Goal: Transaction & Acquisition: Purchase product/service

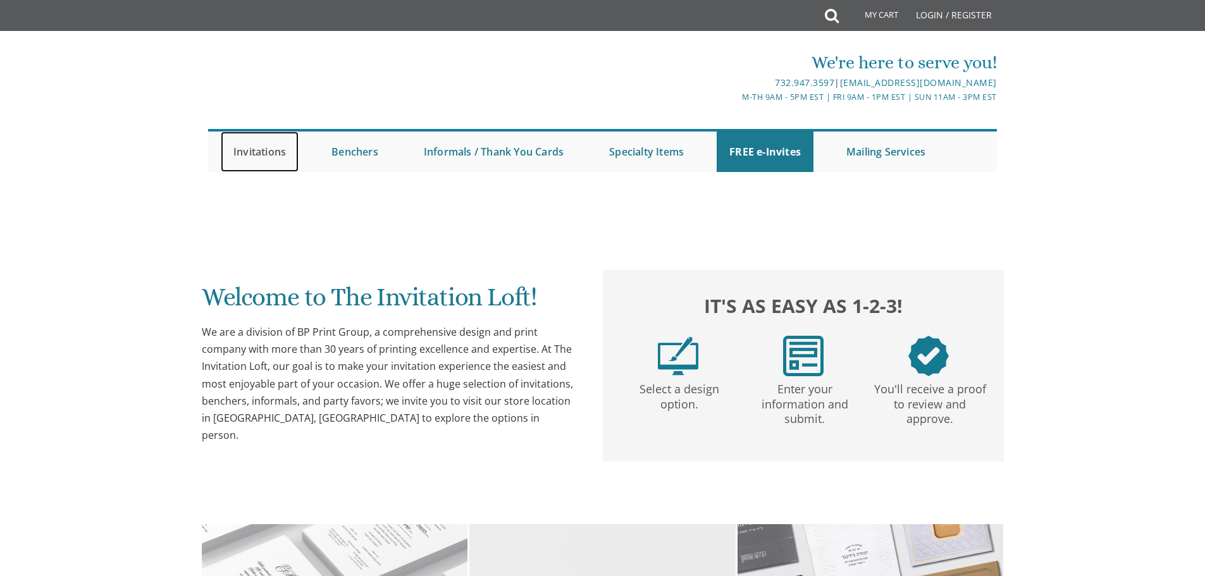
click at [276, 156] on link "Invitations" at bounding box center [260, 152] width 78 height 40
click at [272, 150] on link "Invitations" at bounding box center [260, 152] width 78 height 40
click at [246, 149] on link "Invitations" at bounding box center [260, 152] width 78 height 40
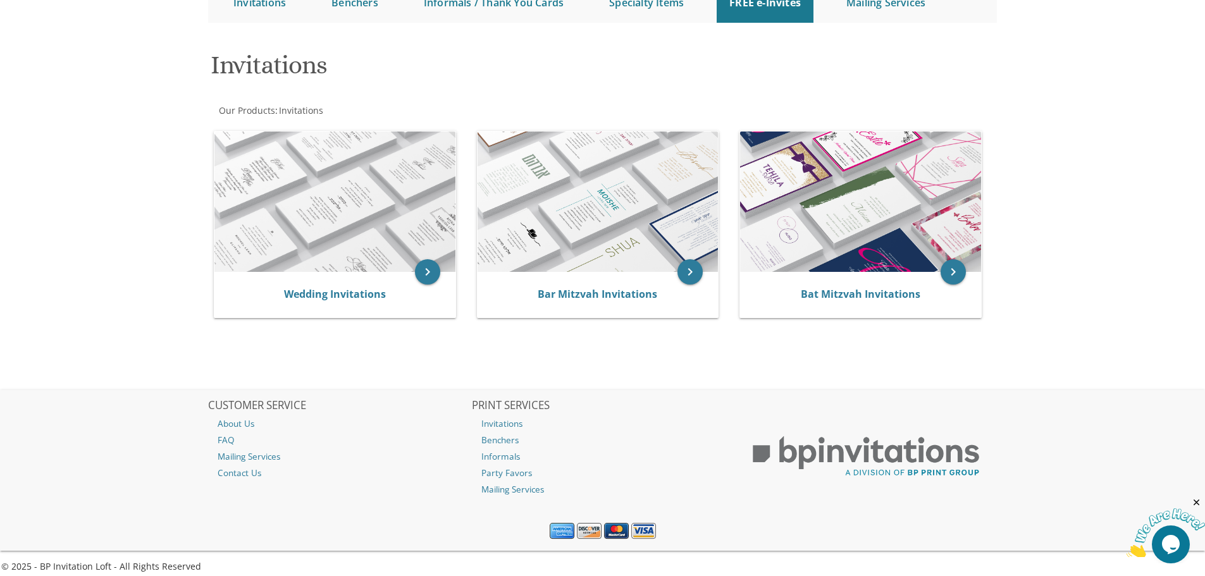
scroll to position [159, 0]
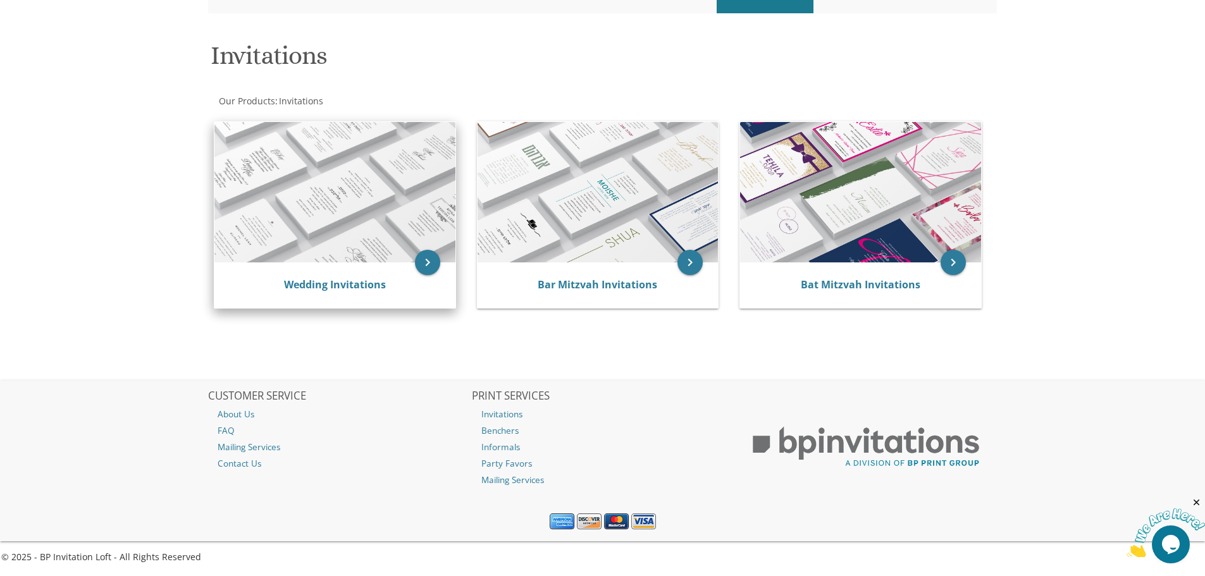
click at [293, 214] on img at bounding box center [334, 192] width 241 height 140
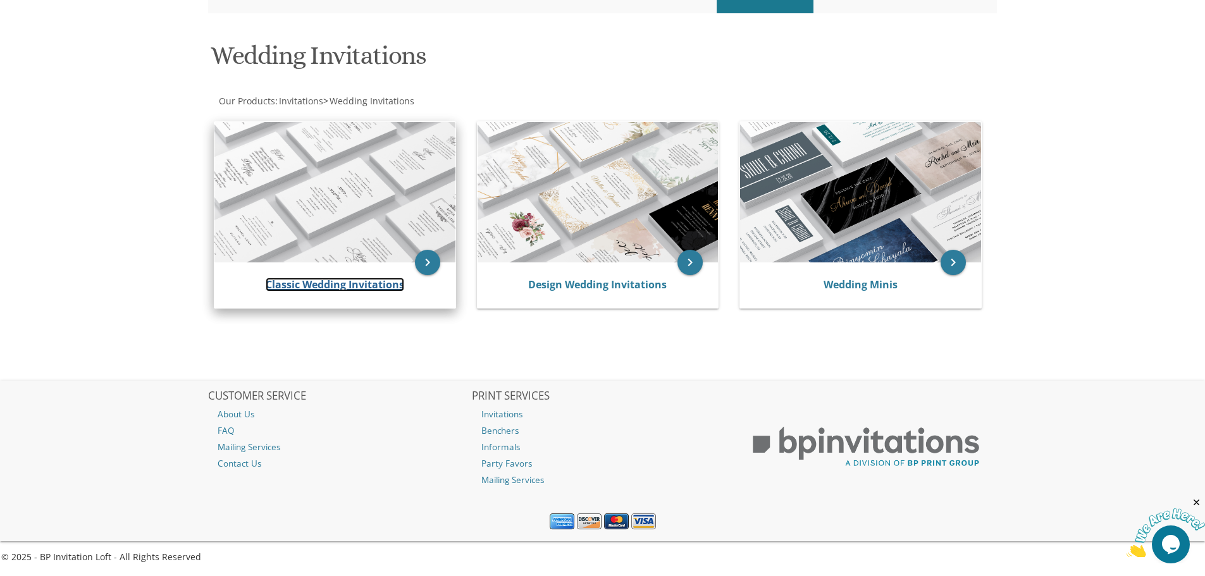
click at [374, 286] on link "Classic Wedding Invitations" at bounding box center [335, 285] width 138 height 14
click at [333, 284] on link "Classic Wedding Invitations" at bounding box center [335, 285] width 138 height 14
click at [422, 260] on icon "keyboard_arrow_right" at bounding box center [427, 262] width 25 height 25
click at [427, 261] on icon "keyboard_arrow_right" at bounding box center [427, 262] width 25 height 25
click at [389, 279] on link "Classic Wedding Invitations" at bounding box center [335, 285] width 138 height 14
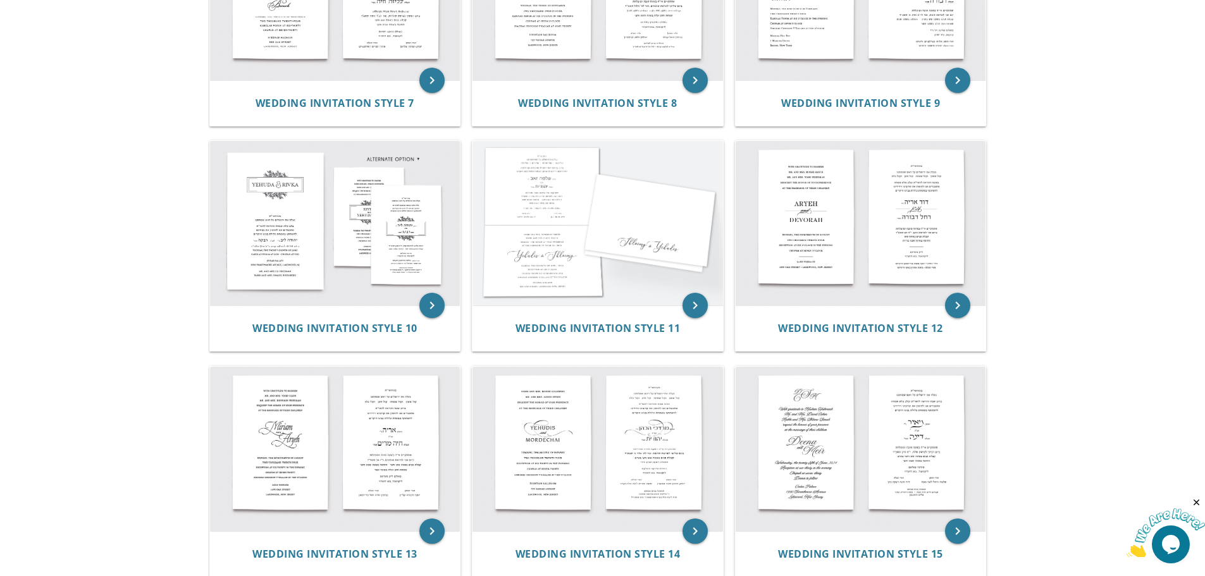
scroll to position [949, 0]
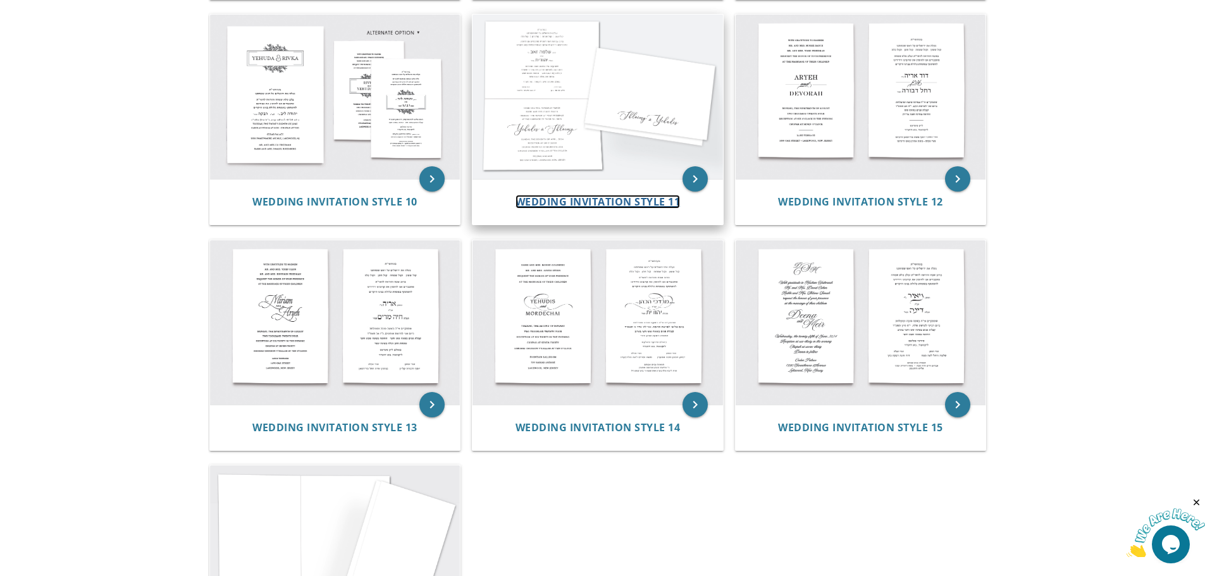
click at [597, 200] on span "Wedding Invitation Style 11" at bounding box center [597, 202] width 165 height 14
click at [565, 139] on img at bounding box center [597, 97] width 250 height 164
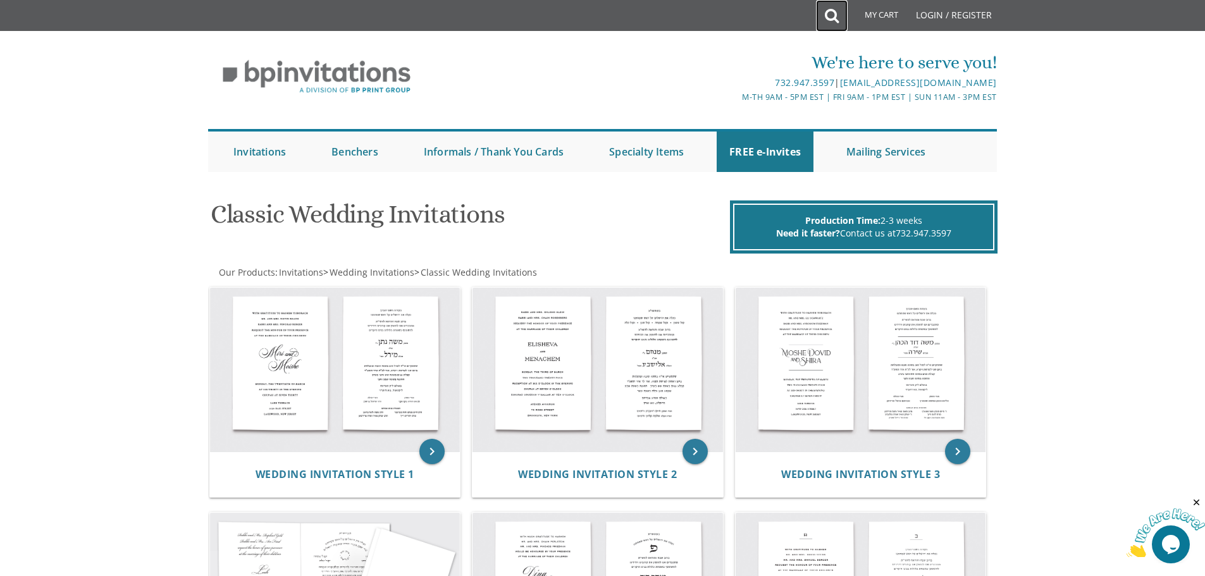
click at [830, 16] on icon at bounding box center [832, 15] width 14 height 25
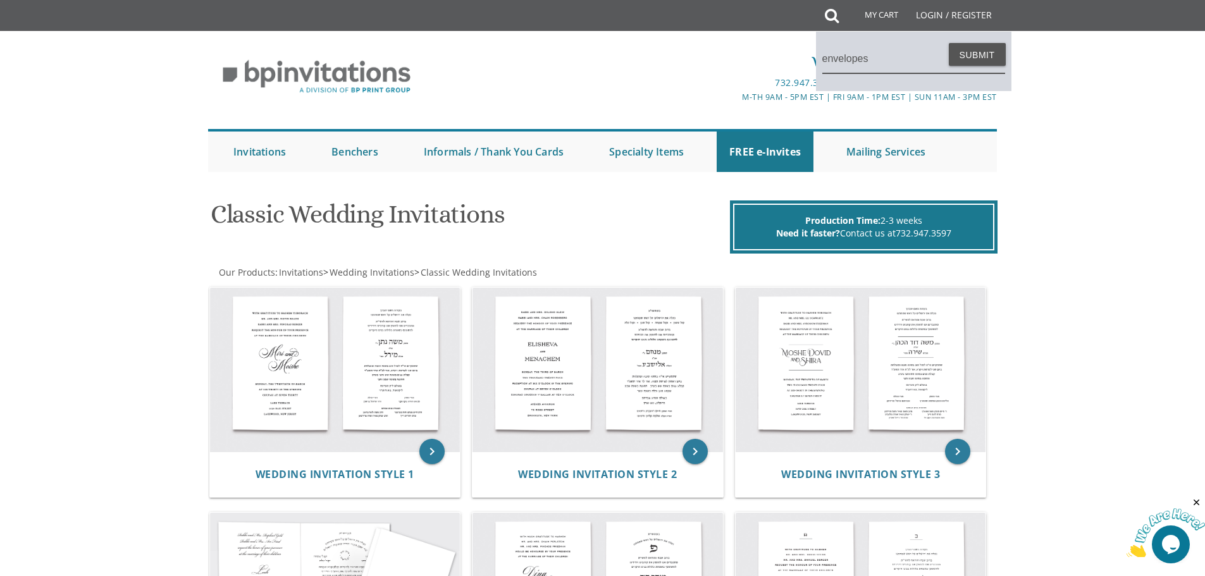
type input "envelopes"
click at [949, 43] on button "Submit" at bounding box center [977, 54] width 57 height 23
click at [986, 52] on button "Submit" at bounding box center [977, 54] width 57 height 23
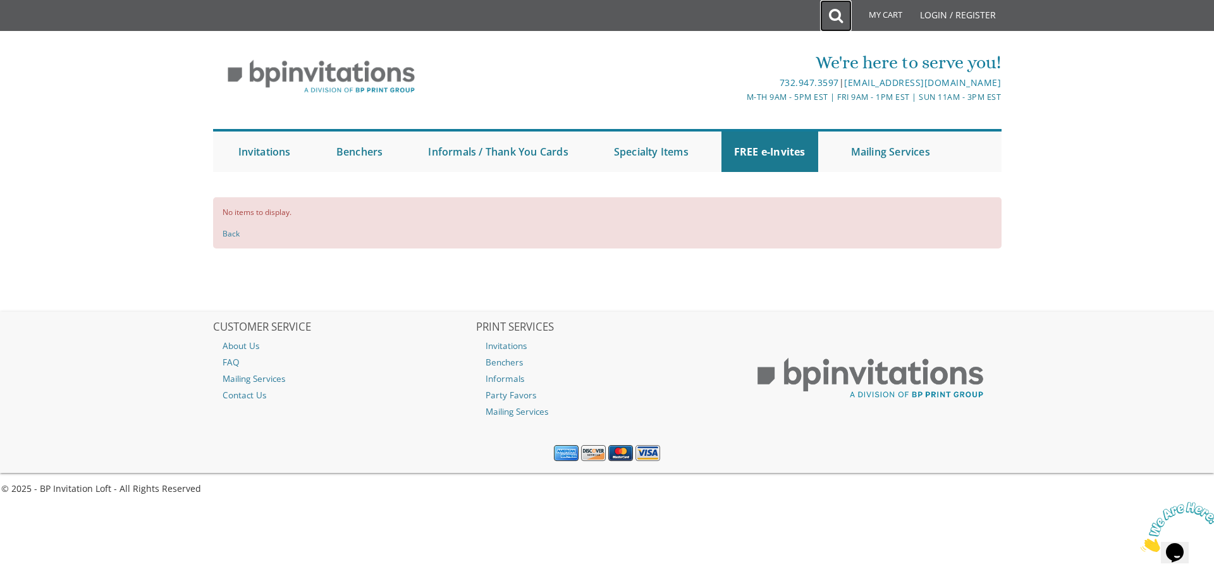
click at [837, 20] on icon at bounding box center [836, 15] width 14 height 25
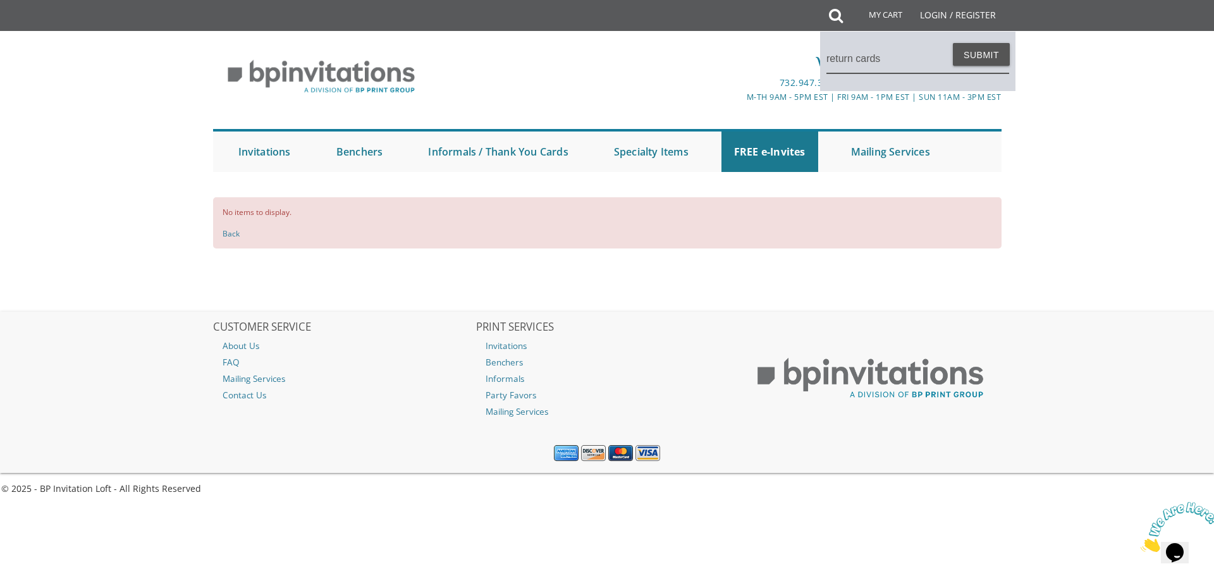
type input "return cards"
click at [953, 43] on button "Submit" at bounding box center [981, 54] width 57 height 23
click at [997, 56] on button "Submit" at bounding box center [981, 54] width 57 height 23
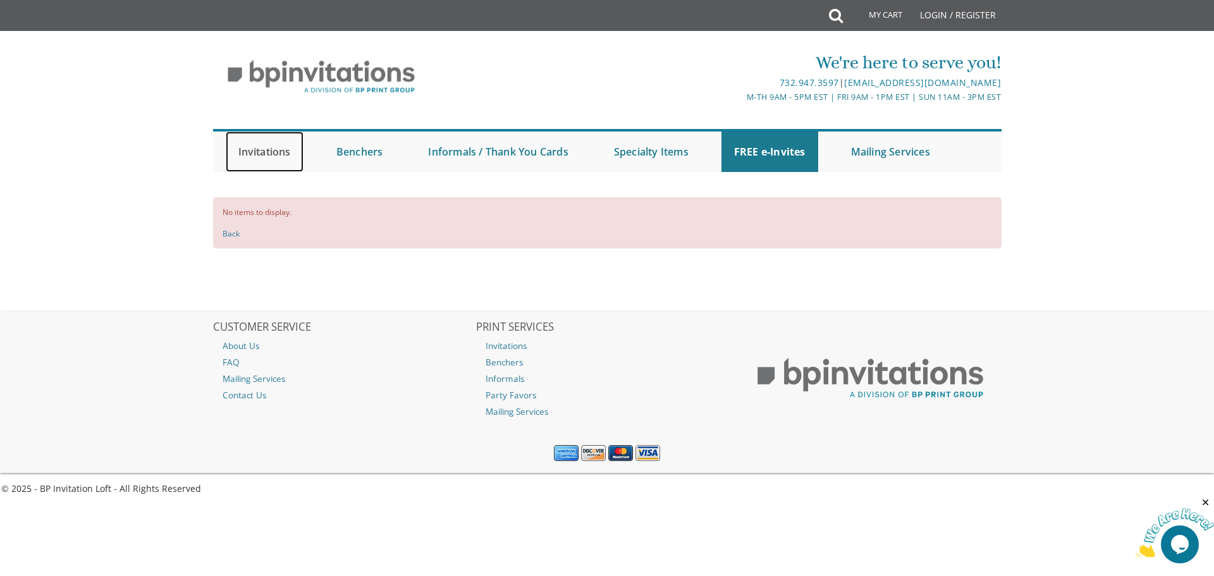
click at [276, 154] on link "Invitations" at bounding box center [265, 152] width 78 height 40
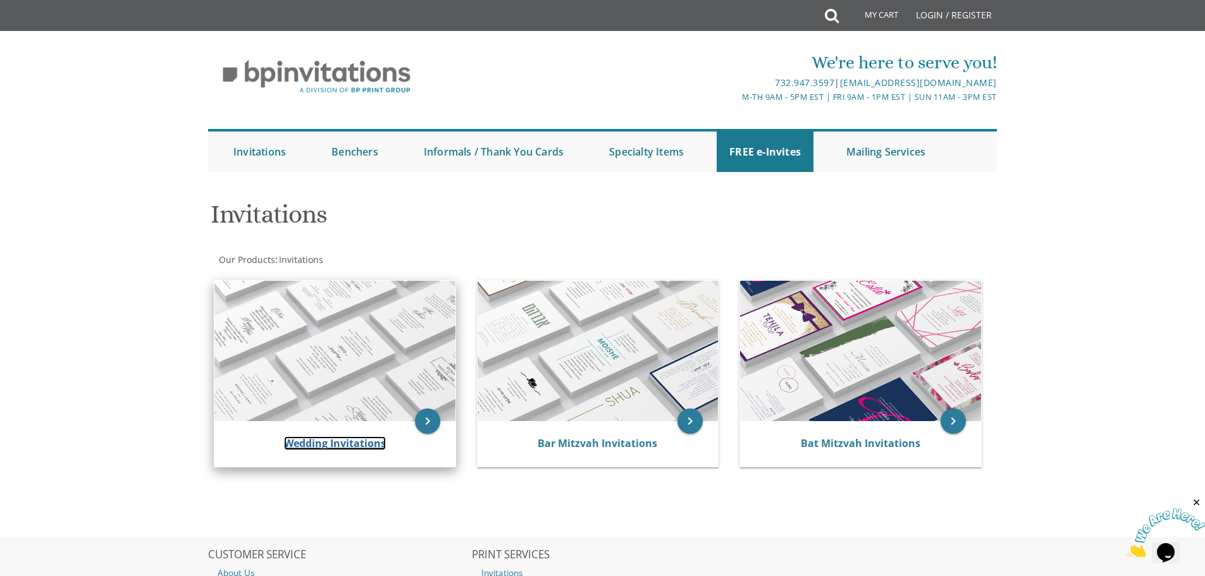
click at [324, 446] on link "Wedding Invitations" at bounding box center [335, 443] width 102 height 14
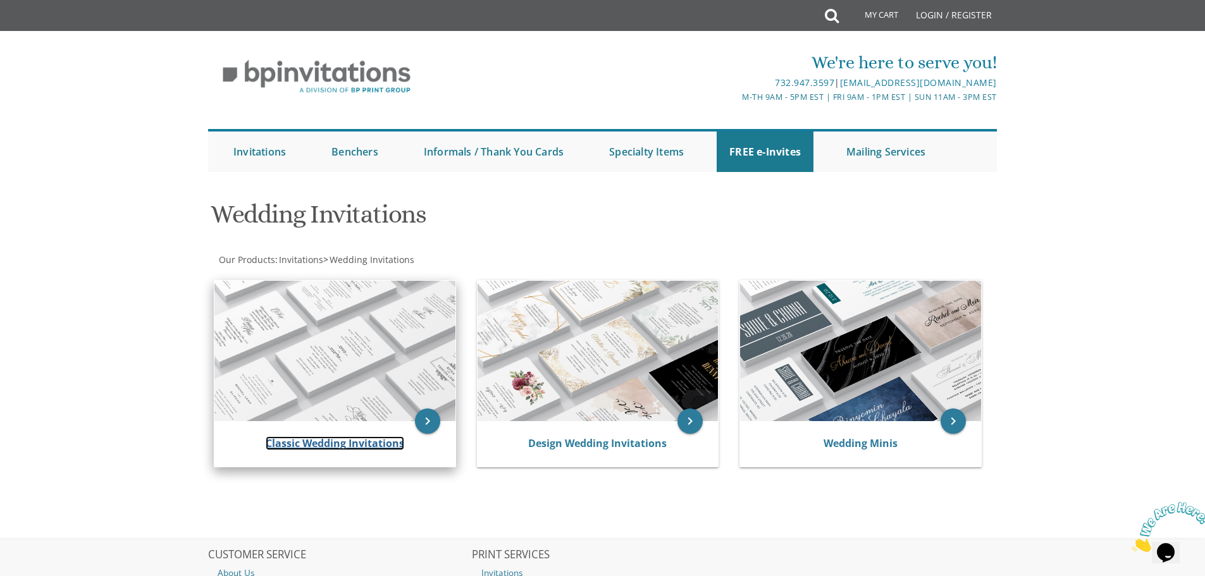
click at [347, 446] on link "Classic Wedding Invitations" at bounding box center [335, 443] width 138 height 14
click at [430, 423] on icon "keyboard_arrow_right" at bounding box center [427, 421] width 25 height 25
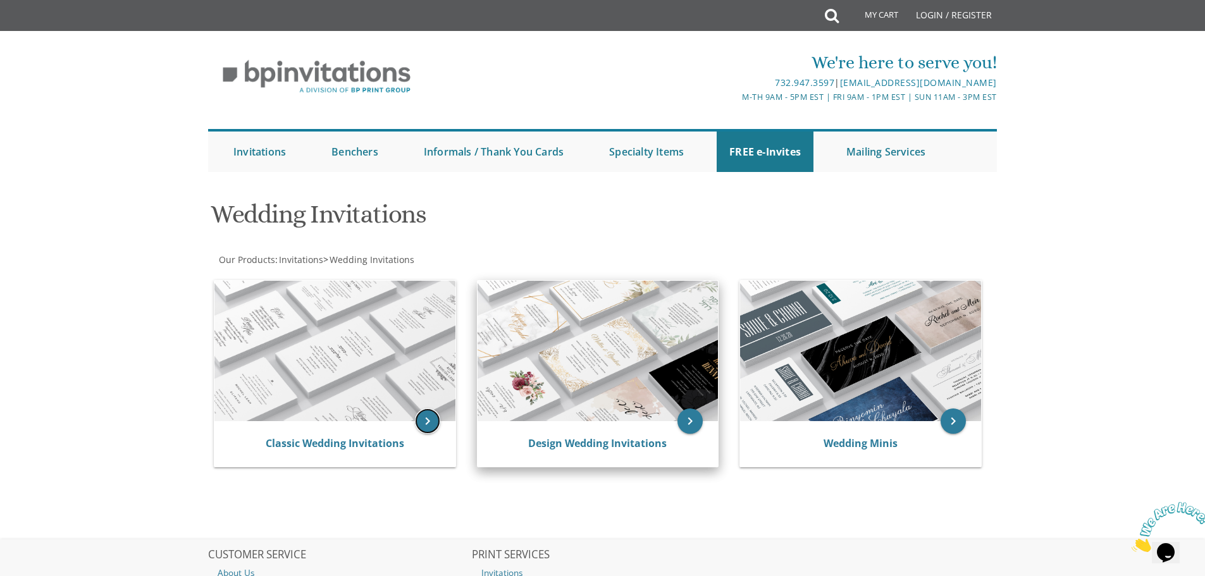
scroll to position [159, 0]
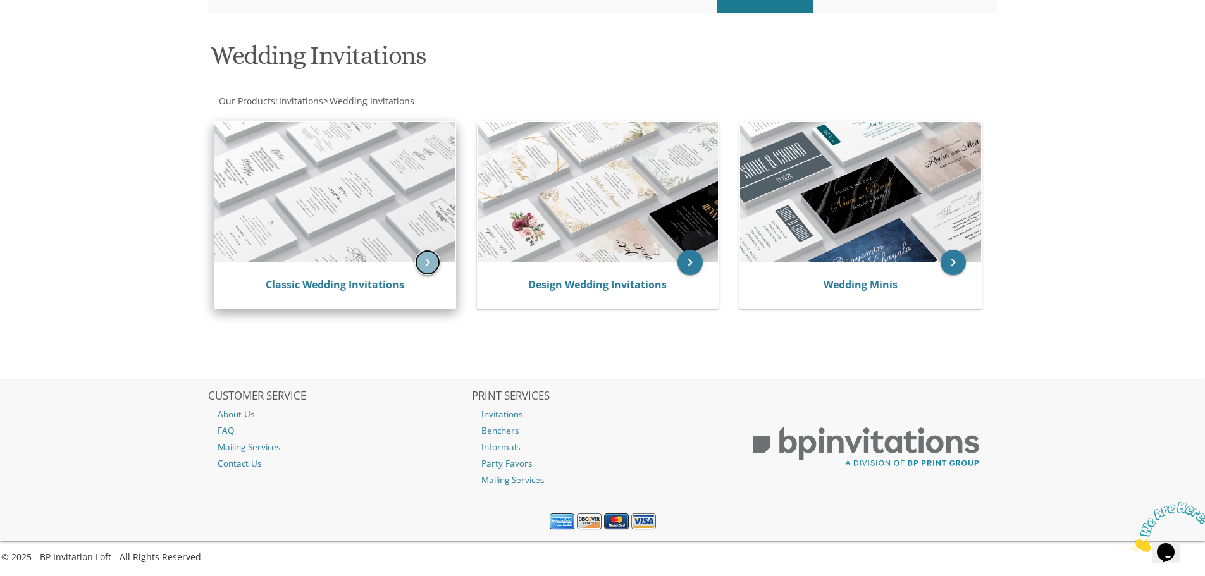
click at [426, 265] on icon "keyboard_arrow_right" at bounding box center [427, 262] width 25 height 25
click at [430, 262] on icon "keyboard_arrow_right" at bounding box center [427, 262] width 25 height 25
click at [391, 230] on img at bounding box center [334, 192] width 241 height 140
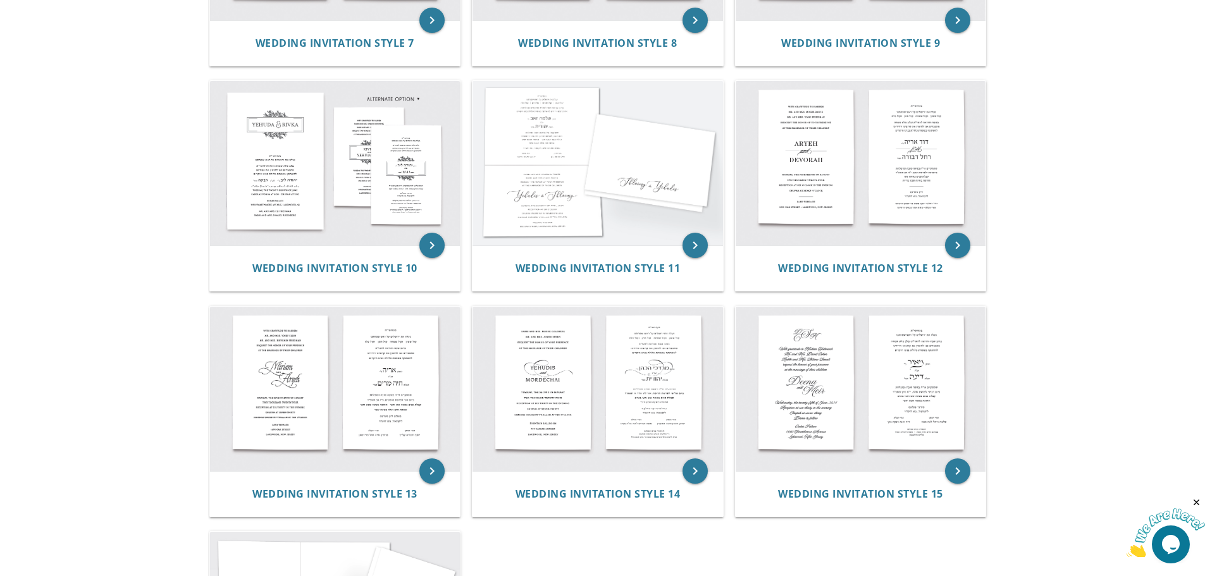
scroll to position [885, 0]
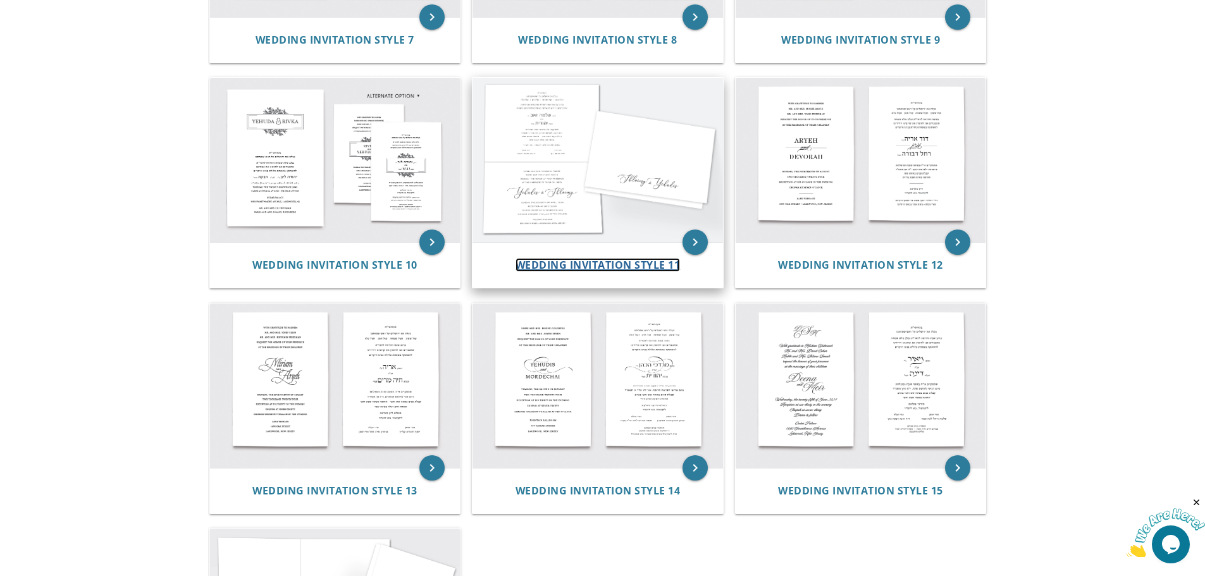
click at [624, 266] on span "Wedding Invitation Style 11" at bounding box center [597, 265] width 165 height 14
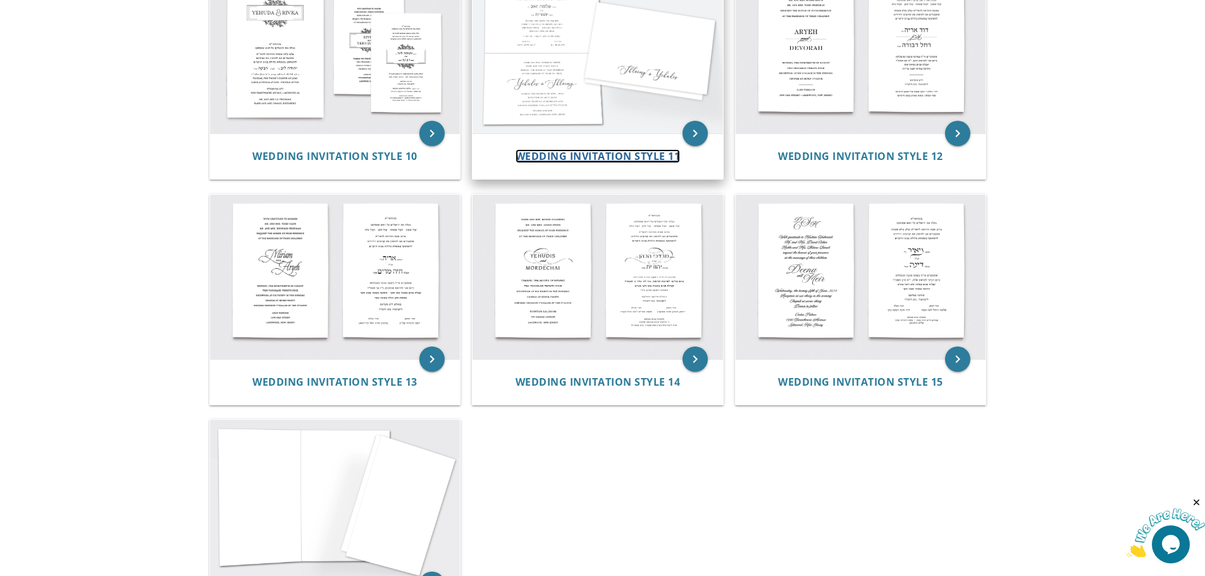
scroll to position [1075, 0]
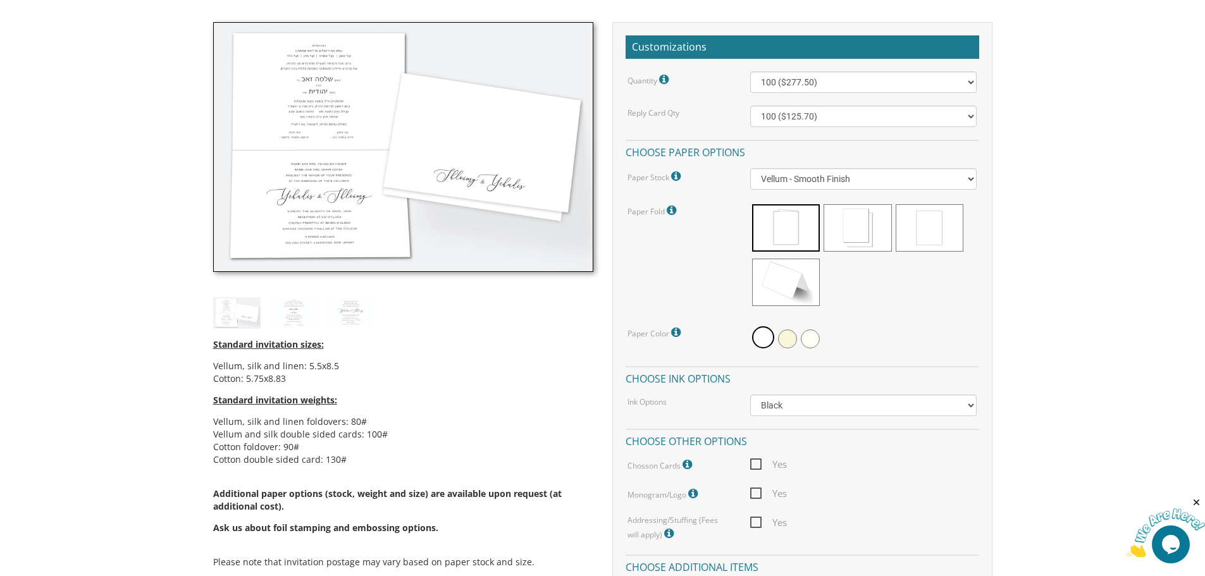
scroll to position [190, 0]
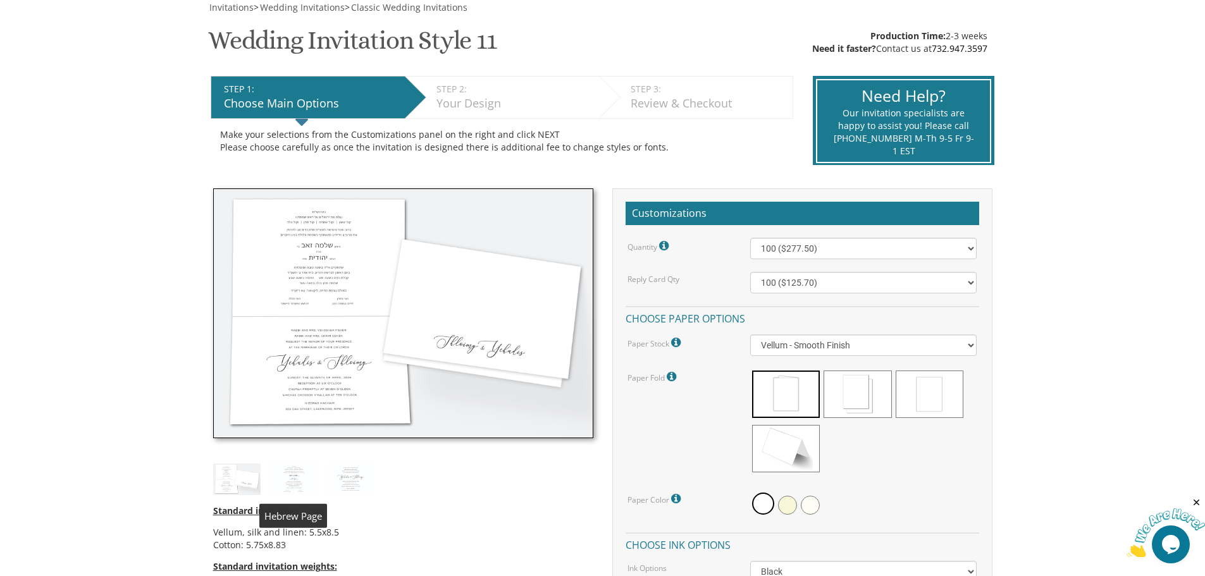
click at [294, 474] on img at bounding box center [293, 479] width 47 height 31
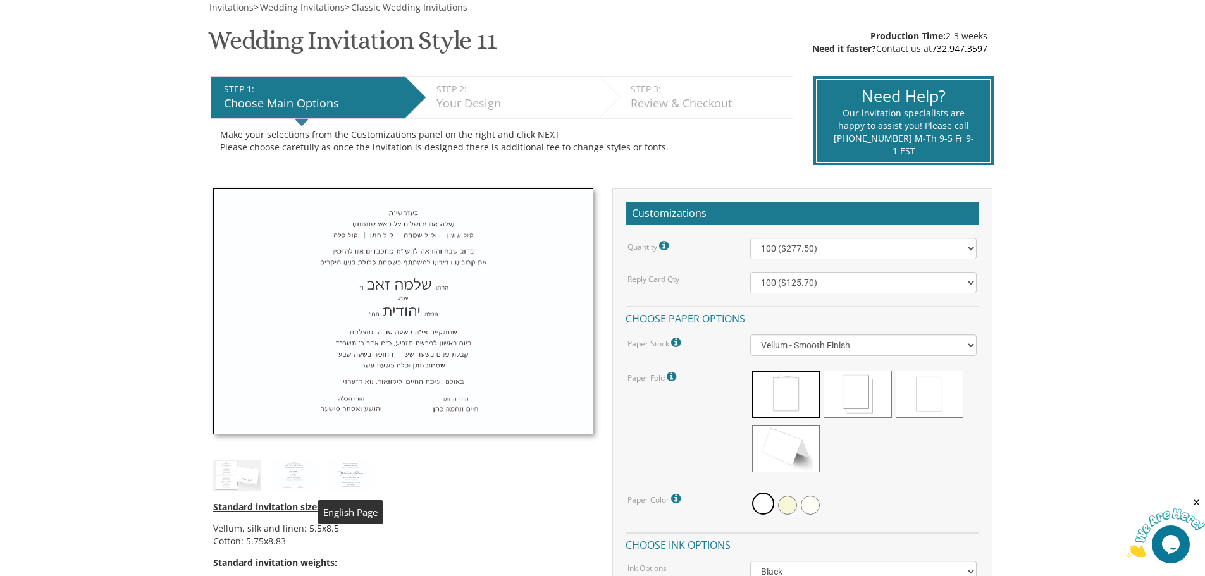
click at [354, 470] on img at bounding box center [350, 475] width 47 height 31
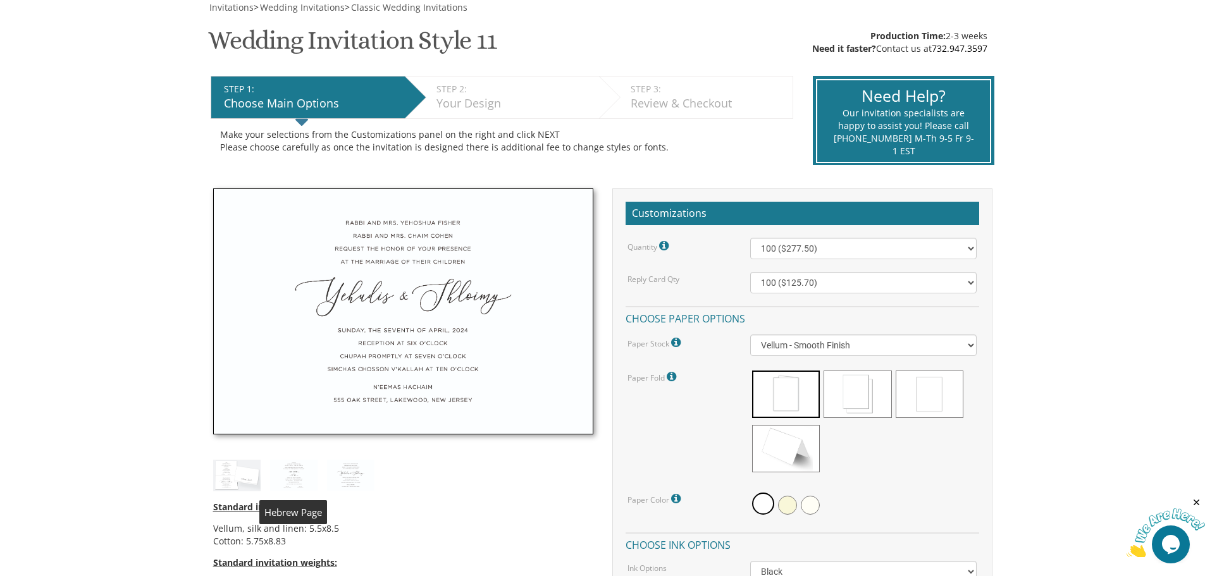
click at [297, 469] on img at bounding box center [293, 475] width 47 height 31
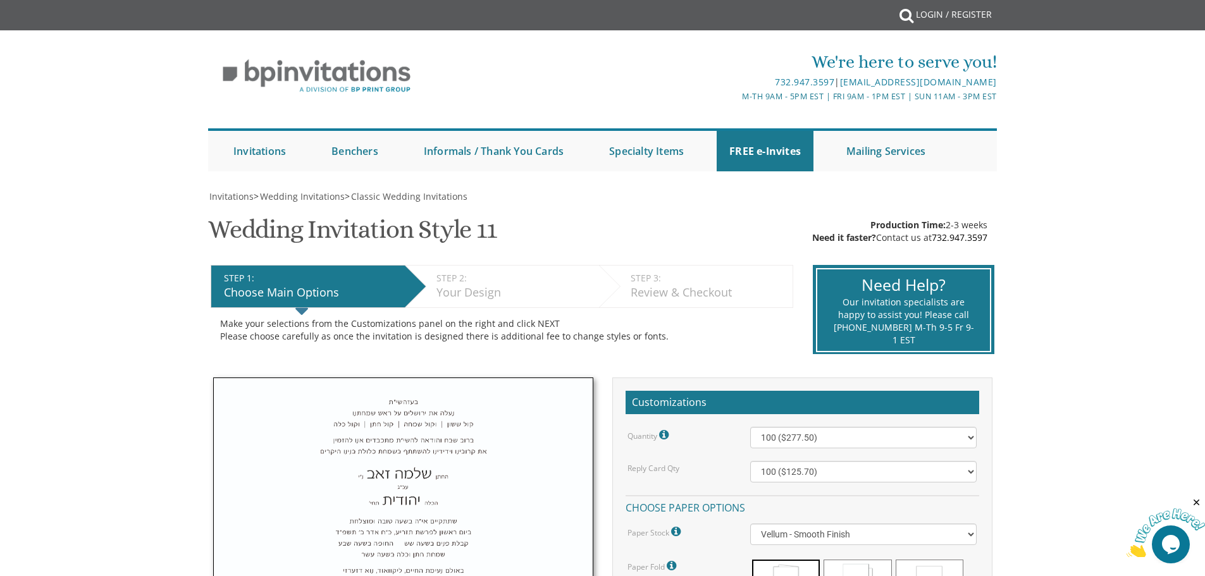
scroll to position [0, 0]
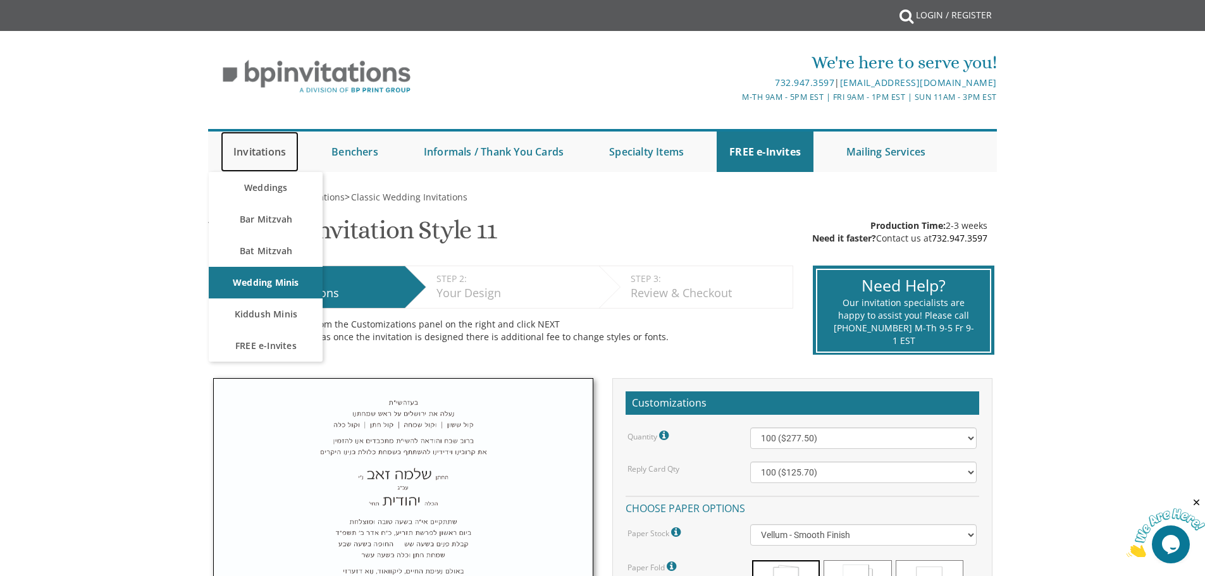
click at [262, 151] on link "Invitations" at bounding box center [260, 152] width 78 height 40
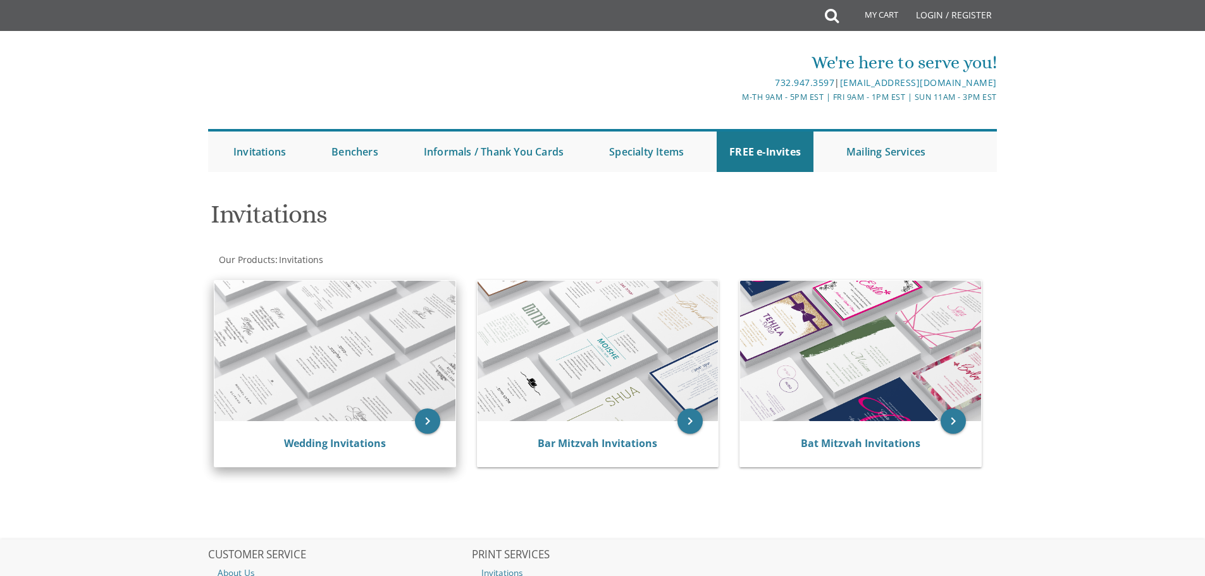
click at [353, 305] on img at bounding box center [334, 351] width 241 height 140
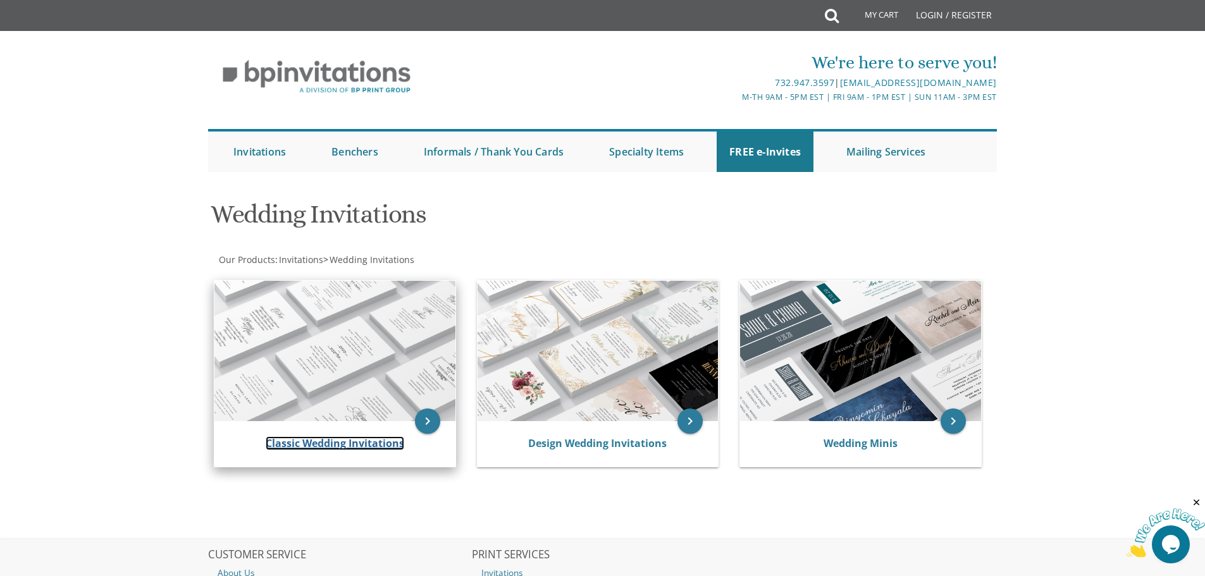
click at [337, 446] on link "Classic Wedding Invitations" at bounding box center [335, 443] width 138 height 14
click at [343, 441] on link "Classic Wedding Invitations" at bounding box center [335, 443] width 138 height 14
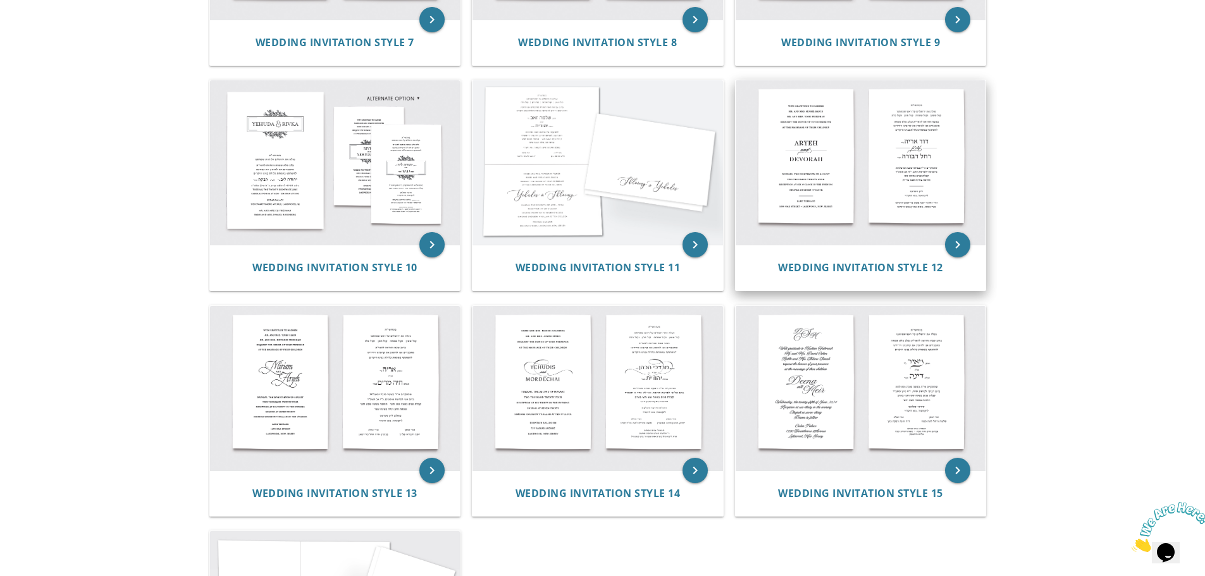
scroll to position [822, 0]
